Goal: Information Seeking & Learning: Check status

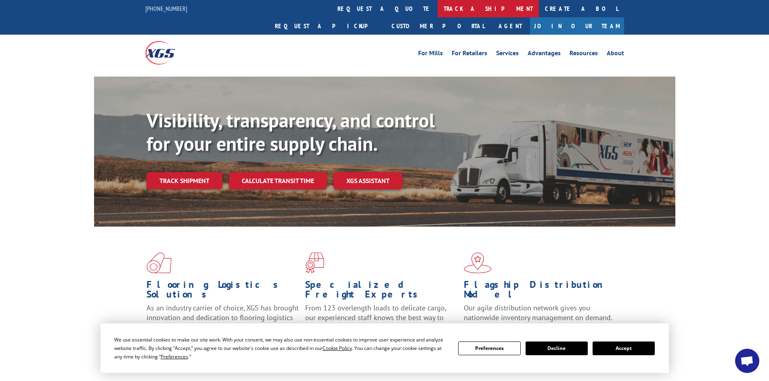
click at [437, 5] on link "track a shipment" at bounding box center [487, 8] width 101 height 17
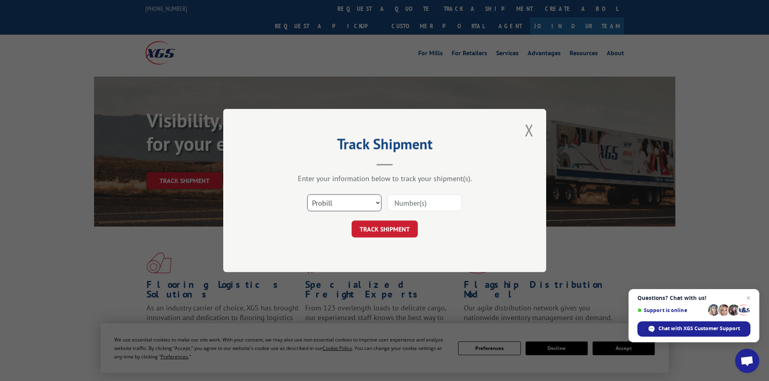
drag, startPoint x: 375, startPoint y: 207, endPoint x: 370, endPoint y: 210, distance: 5.7
click at [374, 206] on select "Select category... Probill BOL PO" at bounding box center [344, 202] width 74 height 17
select select "bol"
click at [307, 194] on select "Select category... Probill BOL PO" at bounding box center [344, 202] width 74 height 17
click at [391, 207] on input at bounding box center [424, 202] width 74 height 17
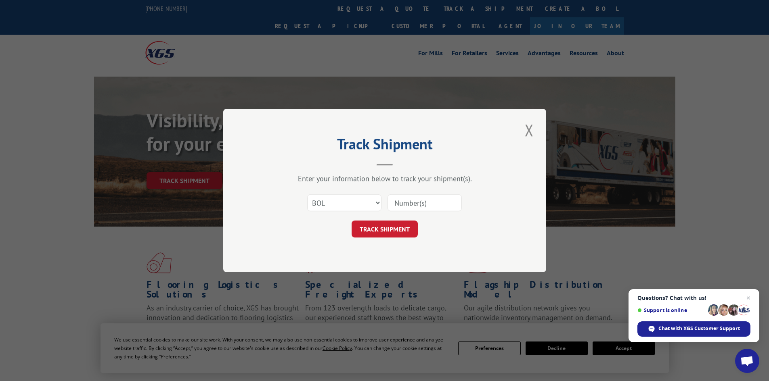
paste input "5951117"
type input "5951117"
click at [389, 224] on button "TRACK SHIPMENT" at bounding box center [384, 229] width 66 height 17
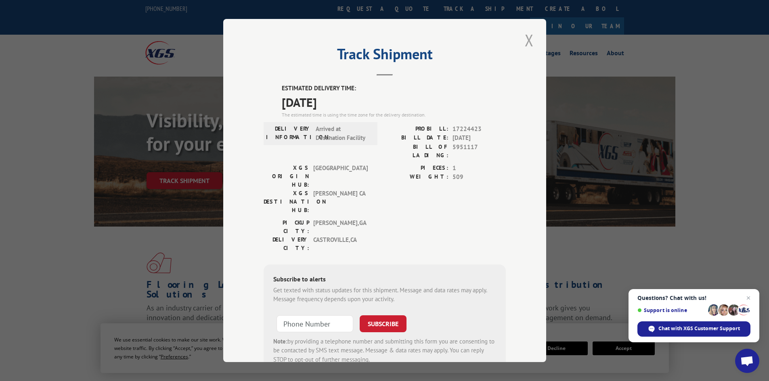
click at [525, 39] on button "Close modal" at bounding box center [529, 40] width 14 height 22
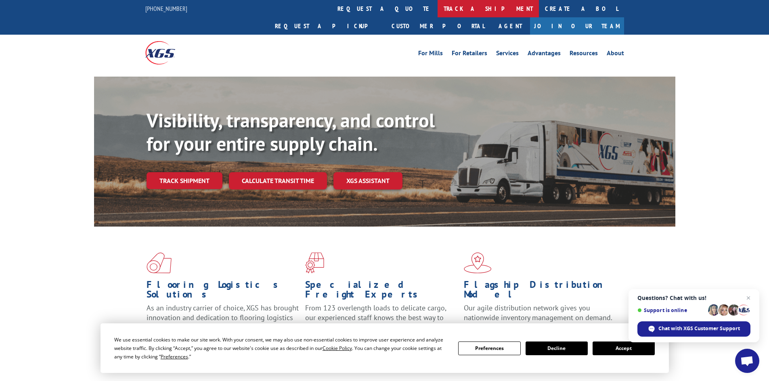
click at [437, 6] on link "track a shipment" at bounding box center [487, 8] width 101 height 17
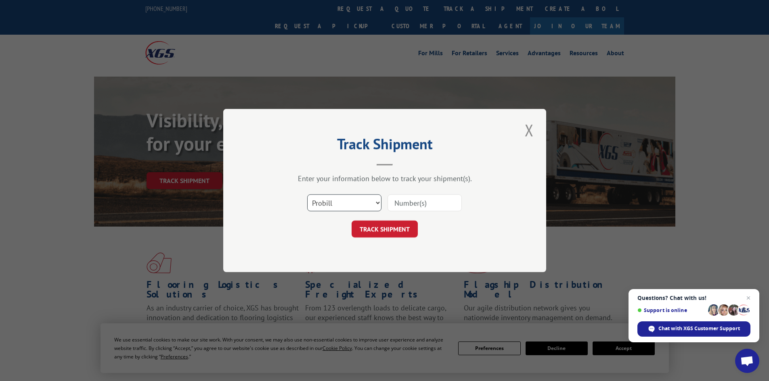
click at [357, 207] on select "Select category... Probill BOL PO" at bounding box center [344, 202] width 74 height 17
select select "bol"
click at [307, 194] on select "Select category... Probill BOL PO" at bounding box center [344, 202] width 74 height 17
click at [414, 197] on input at bounding box center [424, 202] width 74 height 17
paste input "5951117"
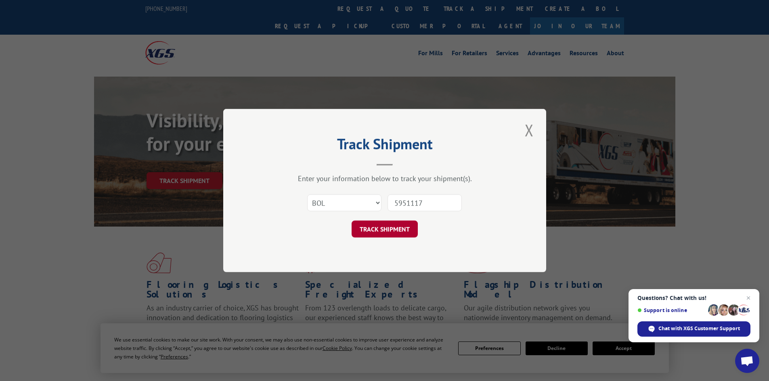
type input "5951117"
click at [389, 228] on button "TRACK SHIPMENT" at bounding box center [384, 229] width 66 height 17
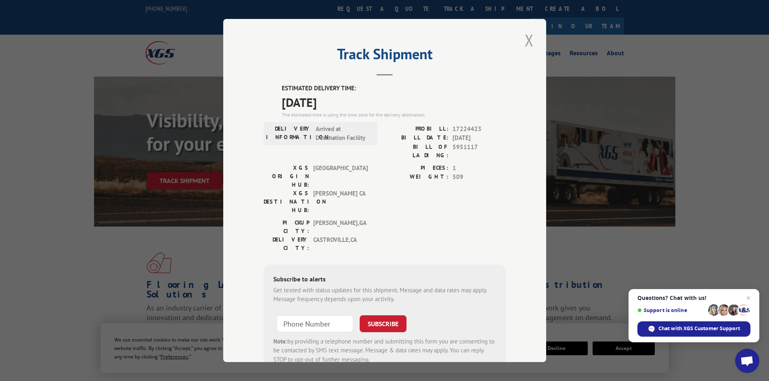
click at [527, 39] on button "Close modal" at bounding box center [529, 40] width 14 height 22
